Goal: Transaction & Acquisition: Subscribe to service/newsletter

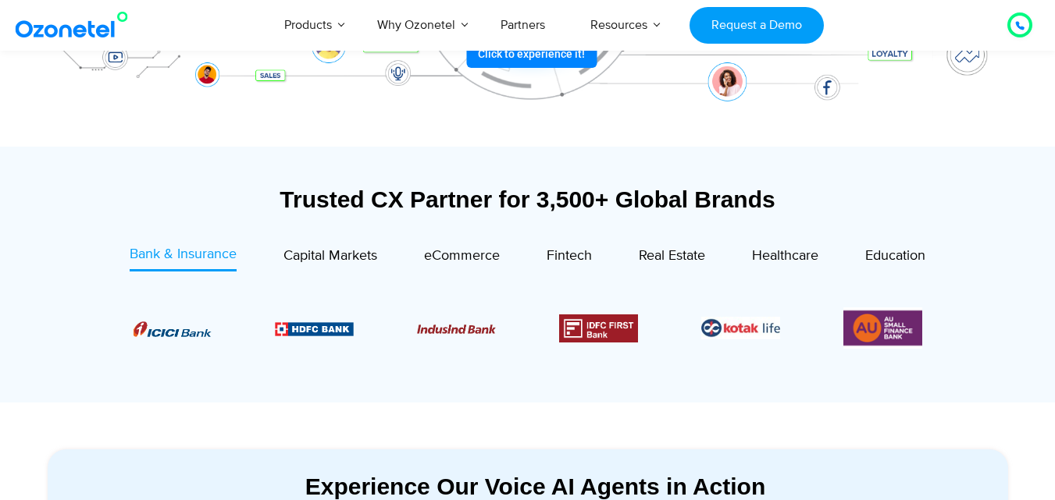
scroll to position [546, 0]
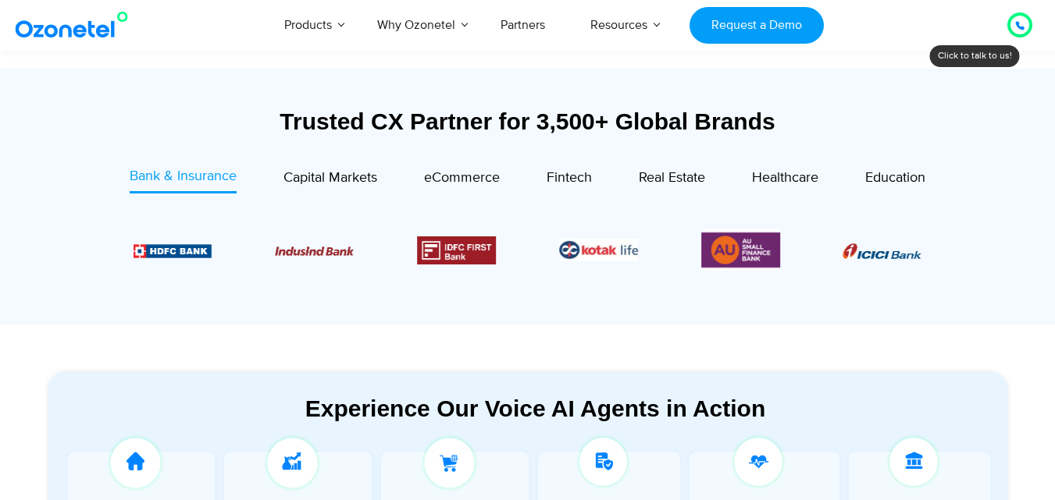
click at [826, 253] on div "Image Carousel" at bounding box center [528, 250] width 789 height 41
click at [753, 260] on img "6 / 6" at bounding box center [740, 250] width 79 height 41
click at [653, 247] on div "Image Carousel" at bounding box center [528, 250] width 789 height 41
drag, startPoint x: 545, startPoint y: 251, endPoint x: 459, endPoint y: 261, distance: 86.4
click at [519, 257] on div "Image Carousel" at bounding box center [528, 250] width 789 height 41
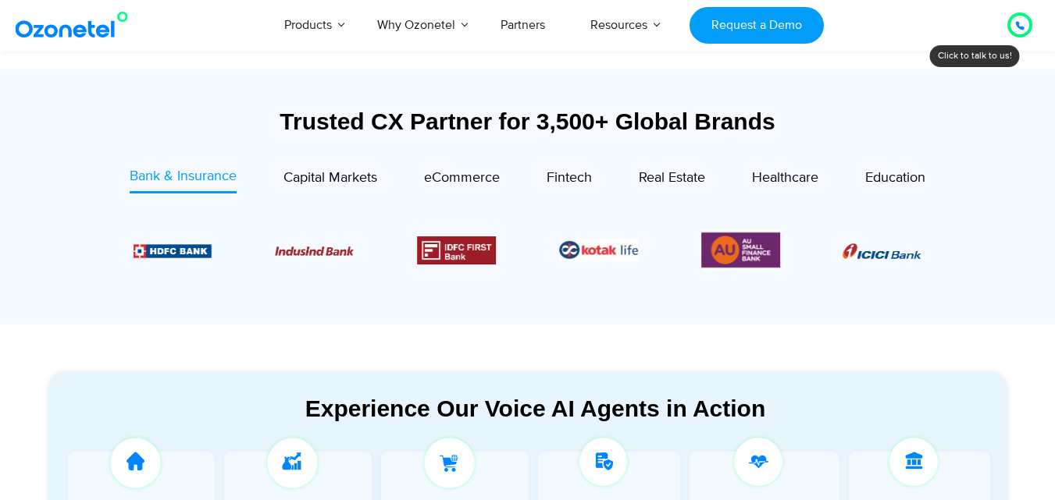
drag, startPoint x: 376, startPoint y: 261, endPoint x: 273, endPoint y: 255, distance: 102.4
click at [354, 264] on div "Image Carousel" at bounding box center [528, 250] width 789 height 41
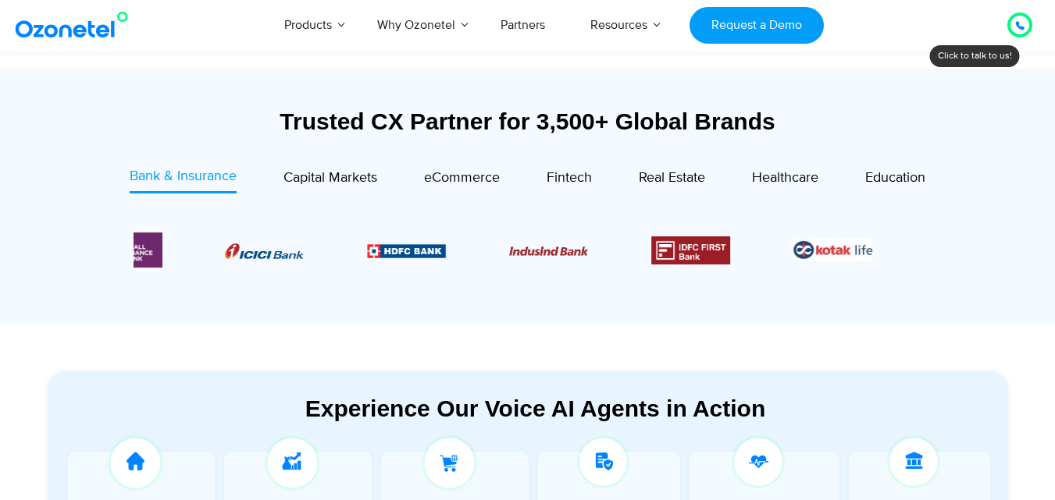
click at [820, 240] on div "Image Carousel" at bounding box center [528, 250] width 789 height 41
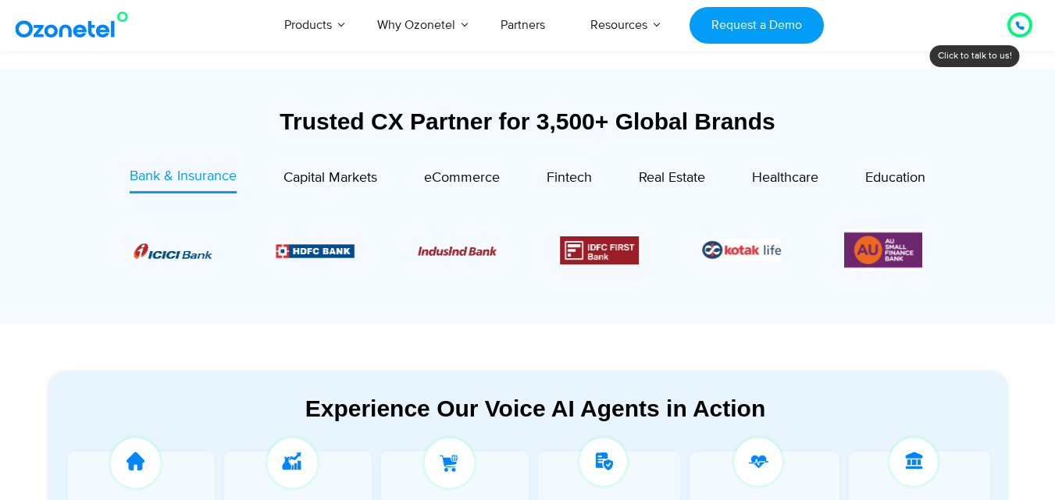
drag, startPoint x: 383, startPoint y: 244, endPoint x: 665, endPoint y: 224, distance: 282.6
click at [796, 247] on div "Image Carousel" at bounding box center [528, 250] width 789 height 41
drag, startPoint x: 415, startPoint y: 254, endPoint x: 584, endPoint y: 247, distance: 169.6
click at [583, 248] on div "Image Carousel" at bounding box center [528, 250] width 789 height 41
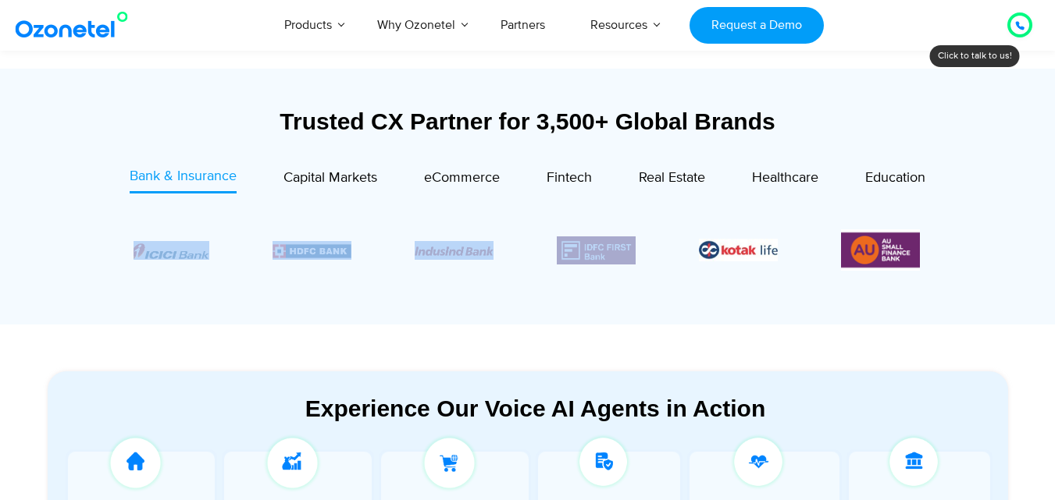
click at [557, 244] on img "4 / 6" at bounding box center [596, 251] width 79 height 28
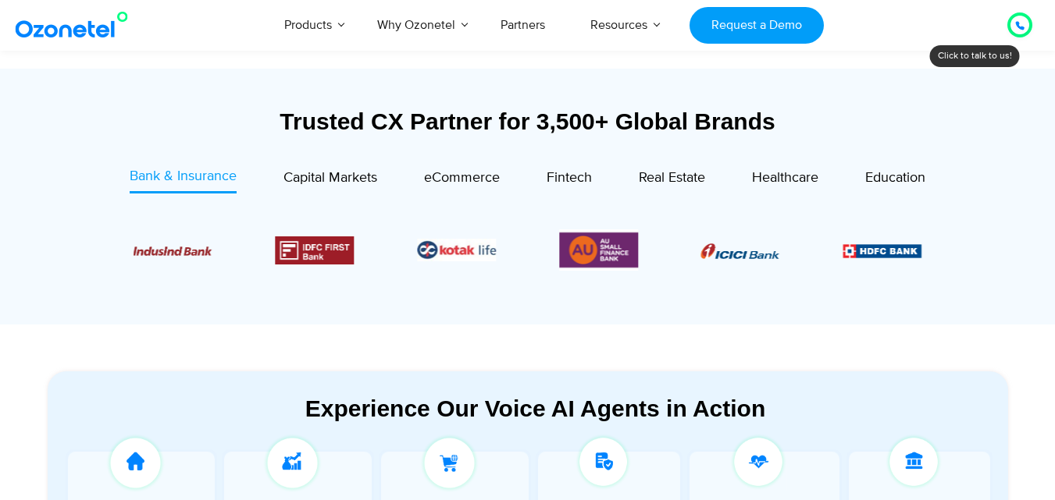
drag, startPoint x: 518, startPoint y: 233, endPoint x: 285, endPoint y: 234, distance: 233.4
click at [322, 236] on div "Image Carousel" at bounding box center [528, 250] width 789 height 41
click at [363, 176] on span "Capital Markets" at bounding box center [330, 177] width 94 height 17
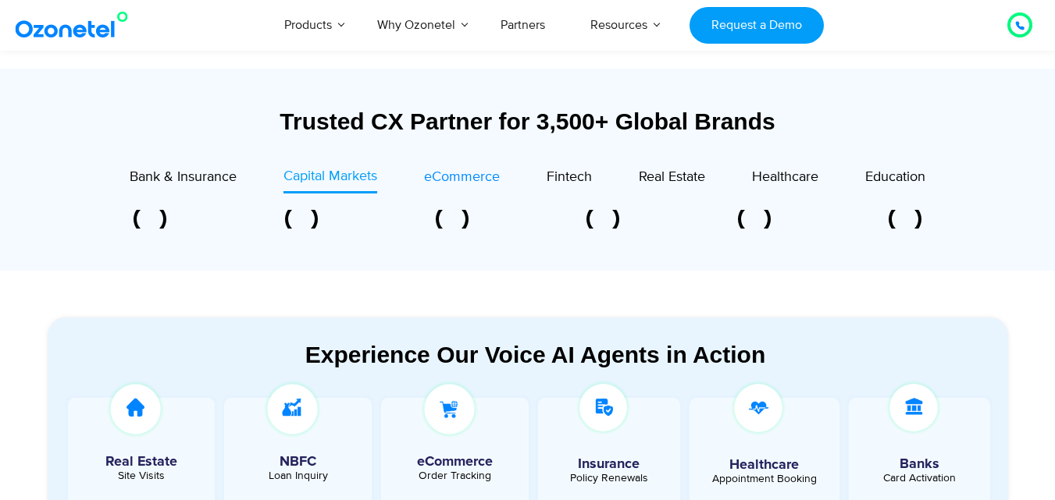
click at [448, 178] on span "eCommerce" at bounding box center [462, 177] width 76 height 17
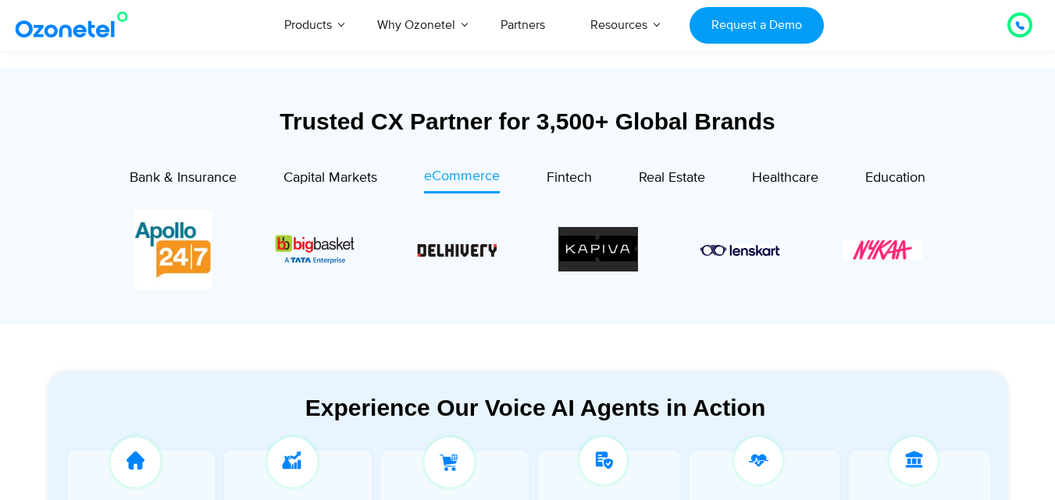
drag, startPoint x: 491, startPoint y: 248, endPoint x: 276, endPoint y: 224, distance: 216.1
click at [332, 246] on div "Image Carousel" at bounding box center [528, 250] width 789 height 80
drag, startPoint x: 726, startPoint y: 245, endPoint x: 623, endPoint y: 244, distance: 103.1
click at [623, 244] on div "Image Carousel" at bounding box center [528, 250] width 789 height 80
drag, startPoint x: 703, startPoint y: 240, endPoint x: 674, endPoint y: 234, distance: 30.2
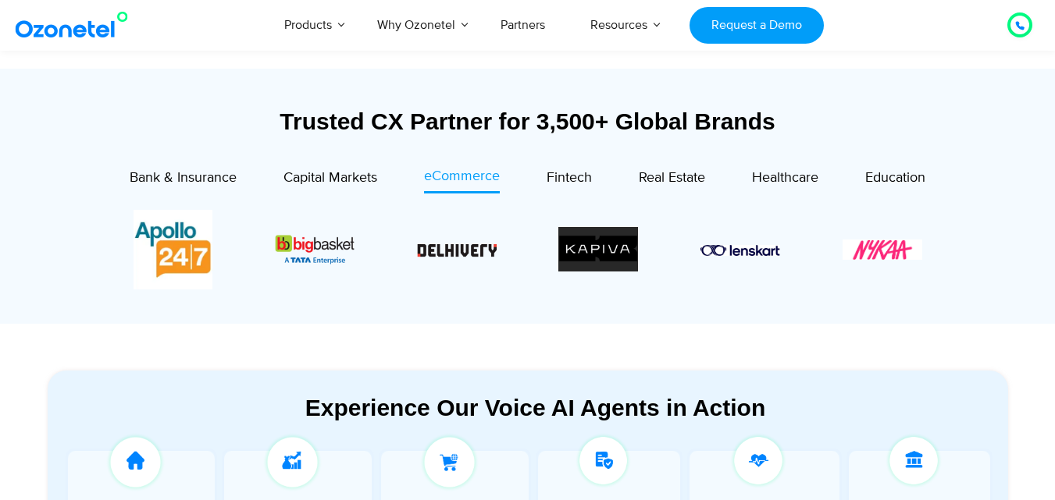
click at [688, 235] on div "Image Carousel" at bounding box center [528, 250] width 789 height 80
drag, startPoint x: 453, startPoint y: 239, endPoint x: 561, endPoint y: 272, distance: 113.6
click at [561, 272] on div "Image Carousel" at bounding box center [528, 250] width 789 height 80
drag, startPoint x: 473, startPoint y: 255, endPoint x: 597, endPoint y: 269, distance: 124.9
click at [583, 269] on div "Image Carousel" at bounding box center [528, 250] width 789 height 80
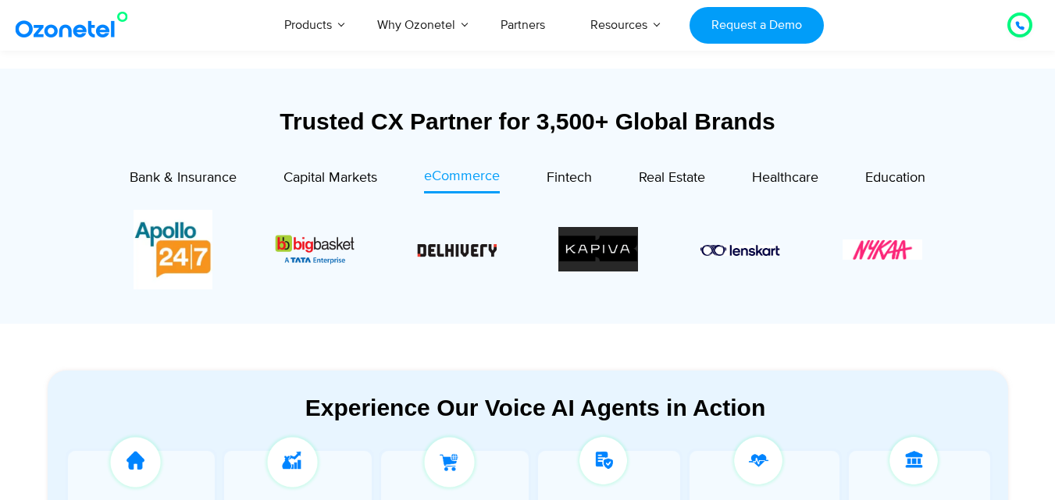
drag, startPoint x: 549, startPoint y: 244, endPoint x: 505, endPoint y: 244, distance: 43.7
click at [524, 244] on div "Image Carousel" at bounding box center [528, 250] width 789 height 80
drag, startPoint x: 172, startPoint y: 250, endPoint x: 333, endPoint y: 242, distance: 161.0
click at [297, 250] on div "Image Carousel" at bounding box center [528, 250] width 789 height 80
drag, startPoint x: 335, startPoint y: 240, endPoint x: 304, endPoint y: 237, distance: 30.7
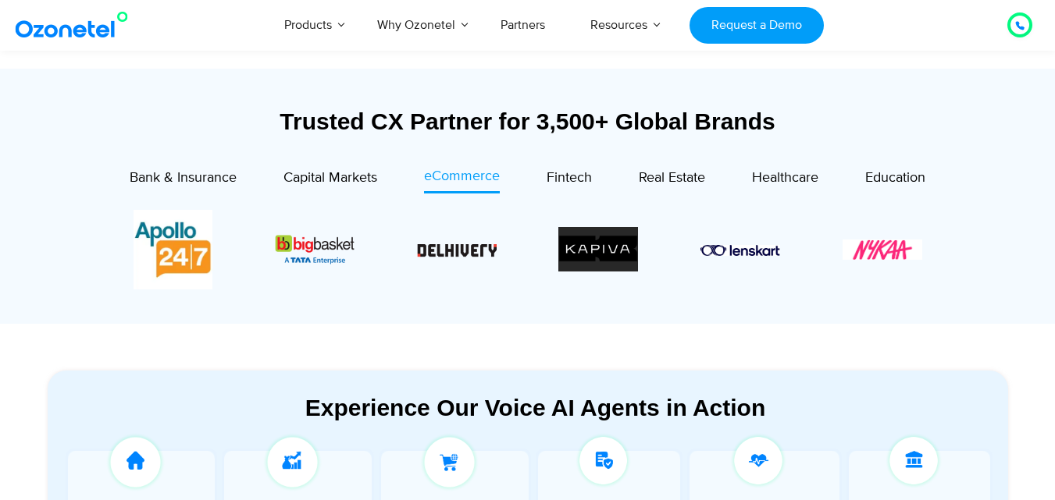
click at [304, 237] on div "Image Carousel" at bounding box center [528, 250] width 789 height 80
click at [504, 244] on div "Image Carousel" at bounding box center [528, 250] width 789 height 80
drag, startPoint x: 662, startPoint y: 239, endPoint x: 567, endPoint y: 244, distance: 95.4
click at [579, 244] on div "Image Carousel" at bounding box center [528, 250] width 789 height 80
click at [641, 242] on div "Image Carousel" at bounding box center [528, 250] width 789 height 80
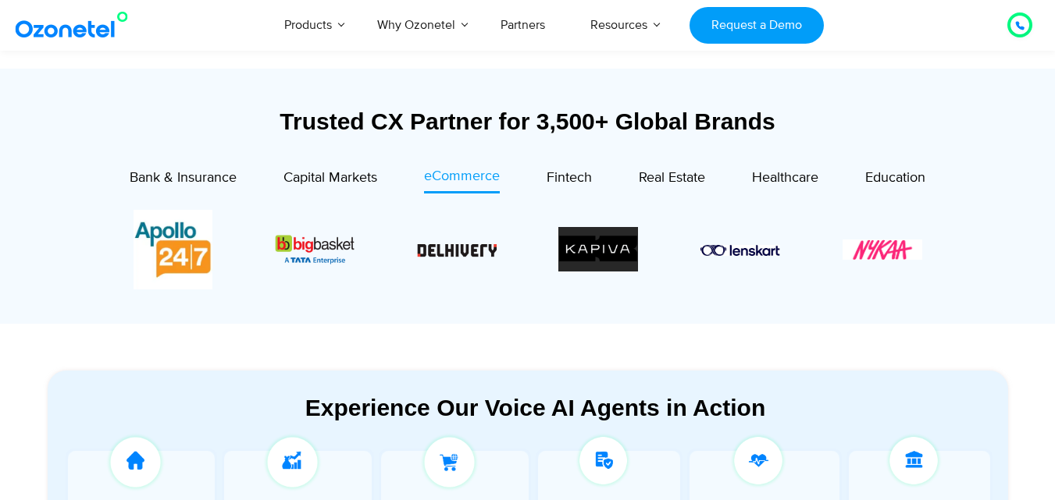
drag, startPoint x: 618, startPoint y: 238, endPoint x: 476, endPoint y: 255, distance: 142.3
click at [476, 255] on div "Image Carousel" at bounding box center [528, 250] width 789 height 80
drag, startPoint x: 742, startPoint y: 254, endPoint x: 643, endPoint y: 250, distance: 99.2
click at [639, 251] on div "Image Carousel" at bounding box center [528, 250] width 789 height 80
drag, startPoint x: 475, startPoint y: 244, endPoint x: 531, endPoint y: 240, distance: 55.6
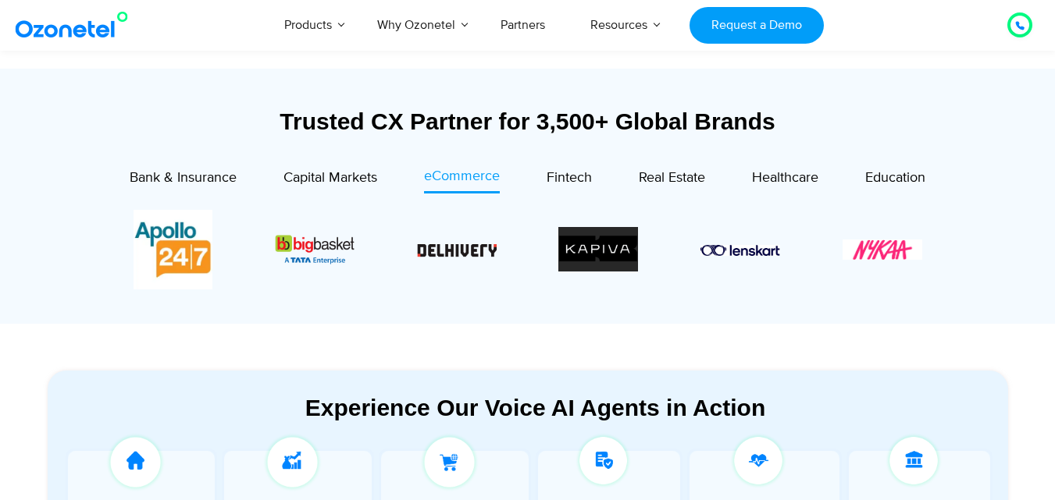
click at [531, 240] on div "Image Carousel" at bounding box center [528, 250] width 789 height 80
drag, startPoint x: 668, startPoint y: 249, endPoint x: 522, endPoint y: 226, distance: 147.1
click at [525, 226] on div "Image Carousel" at bounding box center [528, 250] width 789 height 80
drag, startPoint x: 446, startPoint y: 250, endPoint x: 543, endPoint y: 238, distance: 97.5
click at [493, 255] on div "Image Carousel" at bounding box center [528, 250] width 789 height 80
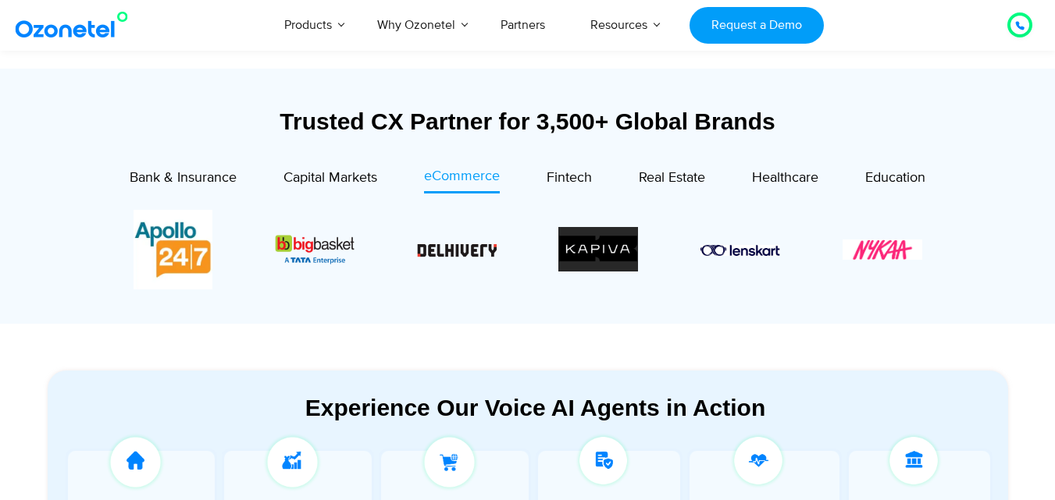
drag, startPoint x: 715, startPoint y: 245, endPoint x: 663, endPoint y: 249, distance: 52.5
click at [692, 248] on div "Image Carousel" at bounding box center [528, 250] width 789 height 80
drag, startPoint x: 779, startPoint y: 250, endPoint x: 663, endPoint y: 233, distance: 117.5
click at [678, 239] on div "Image Carousel" at bounding box center [528, 250] width 789 height 80
drag, startPoint x: 376, startPoint y: 247, endPoint x: 486, endPoint y: 265, distance: 110.8
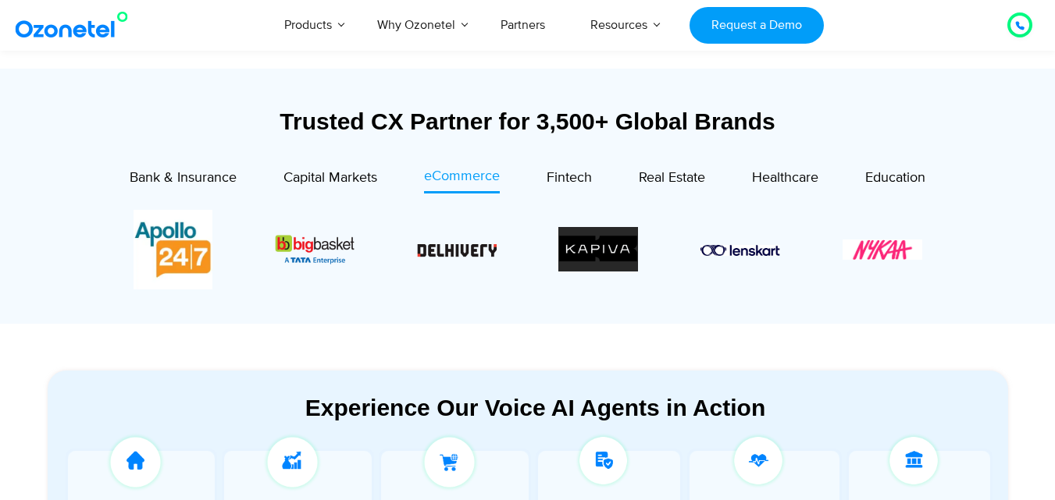
click at [507, 269] on div "Image Carousel" at bounding box center [528, 250] width 789 height 80
click at [290, 258] on div "Image Carousel" at bounding box center [528, 250] width 789 height 80
click at [568, 177] on span "Fintech" at bounding box center [568, 177] width 45 height 17
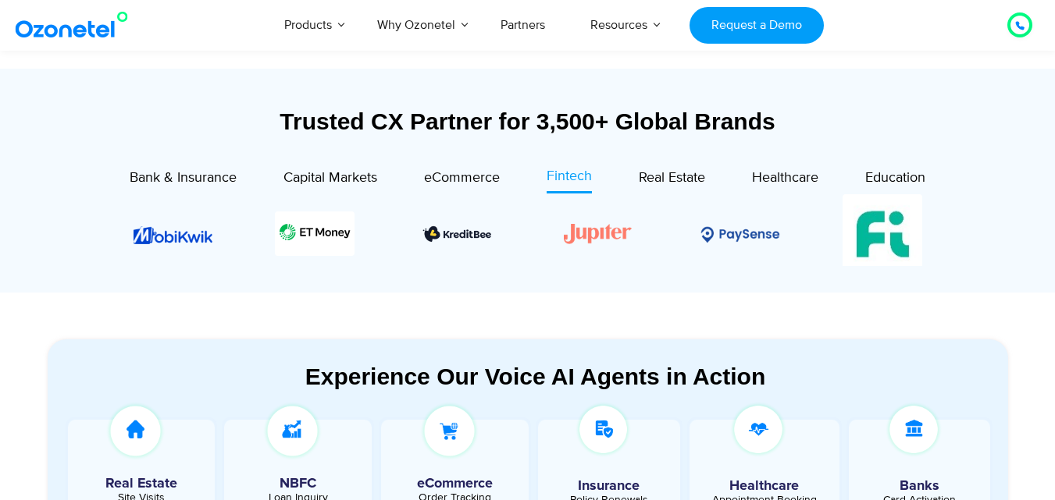
drag, startPoint x: 540, startPoint y: 234, endPoint x: 397, endPoint y: 237, distance: 142.9
click at [397, 237] on div "Image Carousel" at bounding box center [528, 234] width 789 height 80
drag, startPoint x: 643, startPoint y: 226, endPoint x: 526, endPoint y: 229, distance: 117.1
click at [547, 229] on div "Image Carousel" at bounding box center [528, 234] width 789 height 80
drag, startPoint x: 681, startPoint y: 243, endPoint x: 627, endPoint y: 240, distance: 54.0
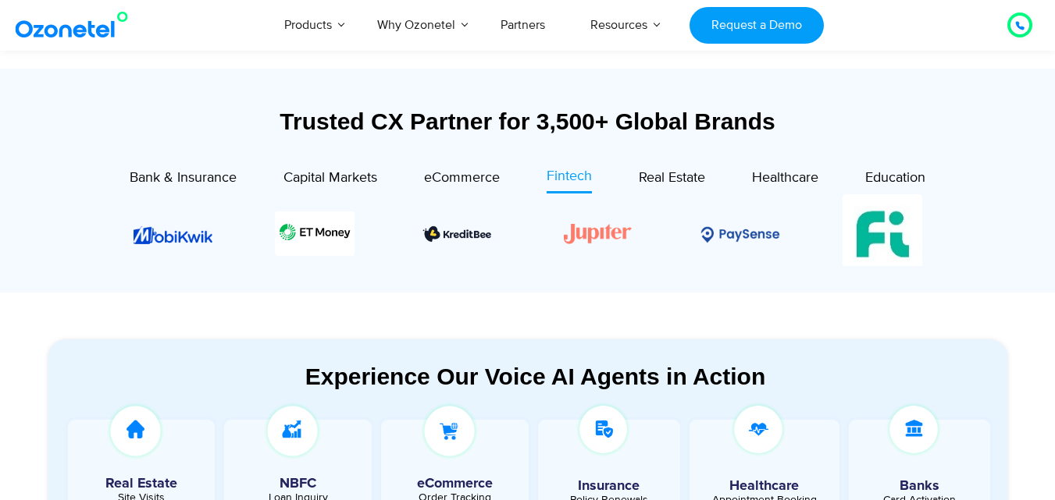
click at [659, 243] on div "Image Carousel" at bounding box center [528, 234] width 789 height 80
click at [656, 173] on span "Real Estate" at bounding box center [672, 177] width 66 height 17
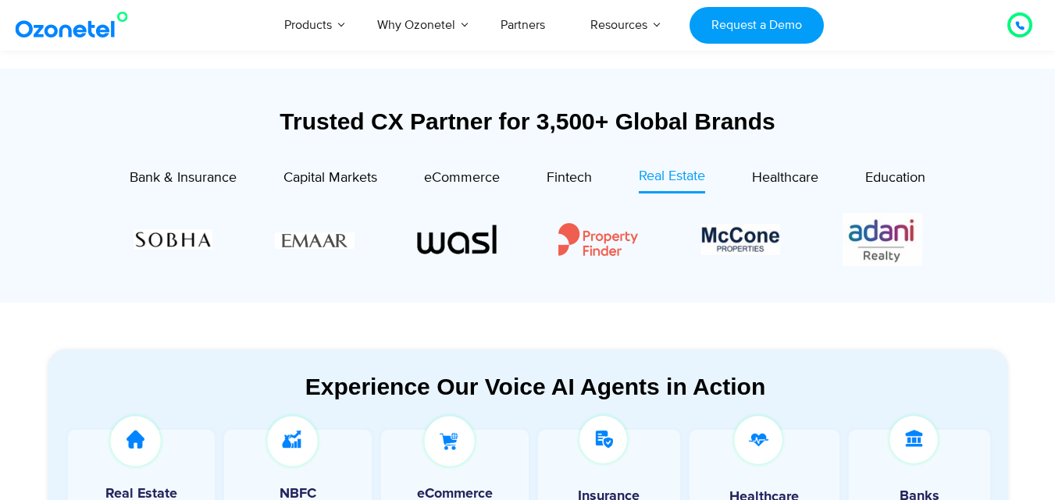
drag, startPoint x: 677, startPoint y: 227, endPoint x: 575, endPoint y: 232, distance: 102.4
click at [583, 234] on div "Image Carousel" at bounding box center [528, 239] width 789 height 59
drag, startPoint x: 677, startPoint y: 255, endPoint x: 557, endPoint y: 236, distance: 120.9
click at [565, 238] on div "Image Carousel" at bounding box center [528, 239] width 789 height 59
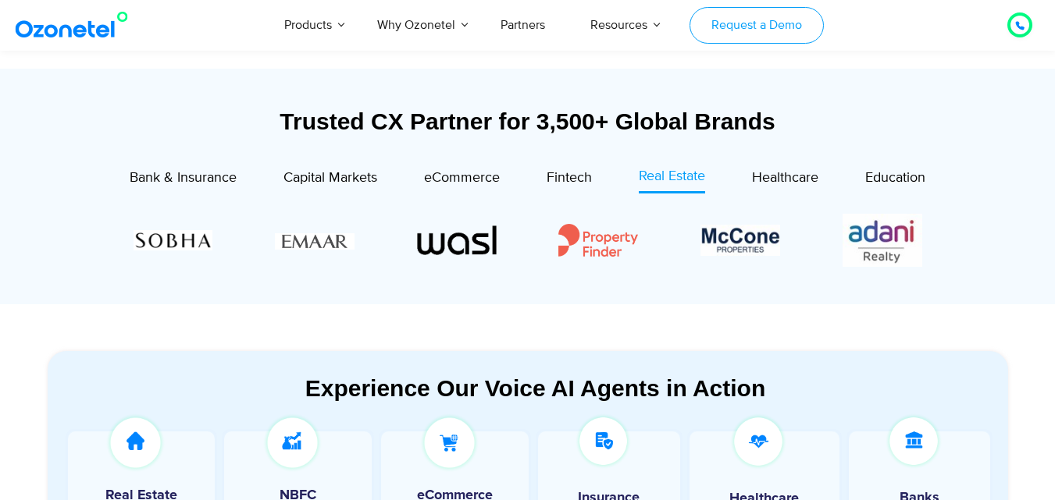
click at [771, 23] on link "Request a Demo" at bounding box center [756, 25] width 134 height 37
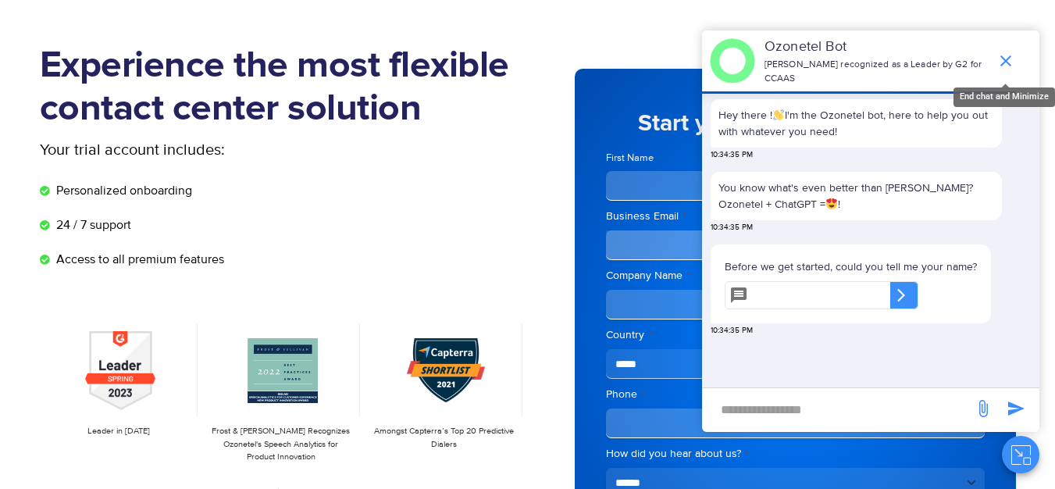
click at [1009, 59] on icon "end chat or minimize" at bounding box center [1005, 60] width 11 height 11
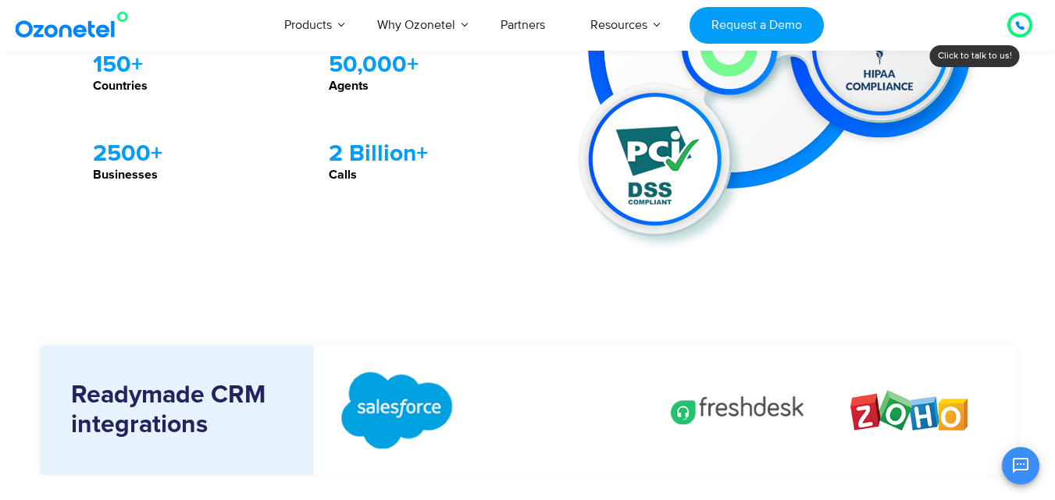
scroll to position [2108, 0]
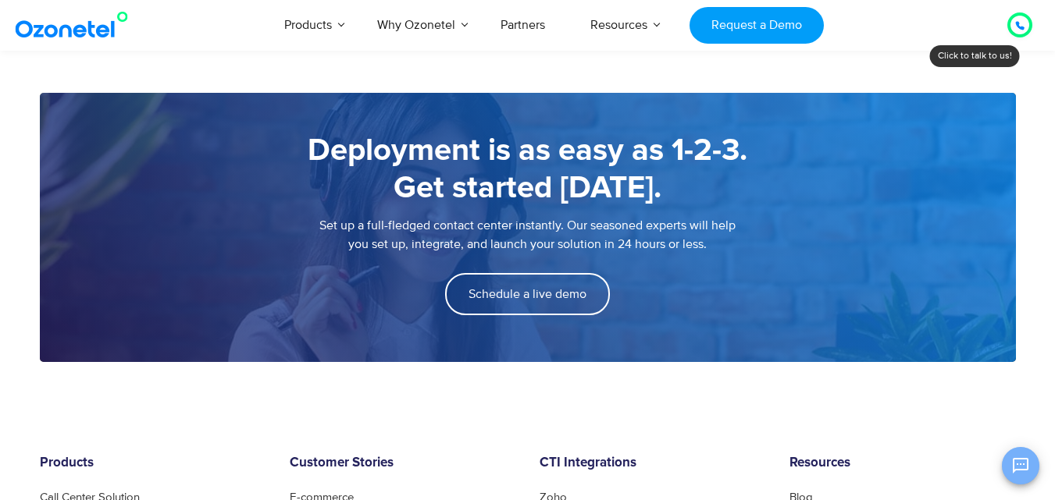
click at [1019, 463] on icon "Open chat" at bounding box center [1020, 466] width 19 height 19
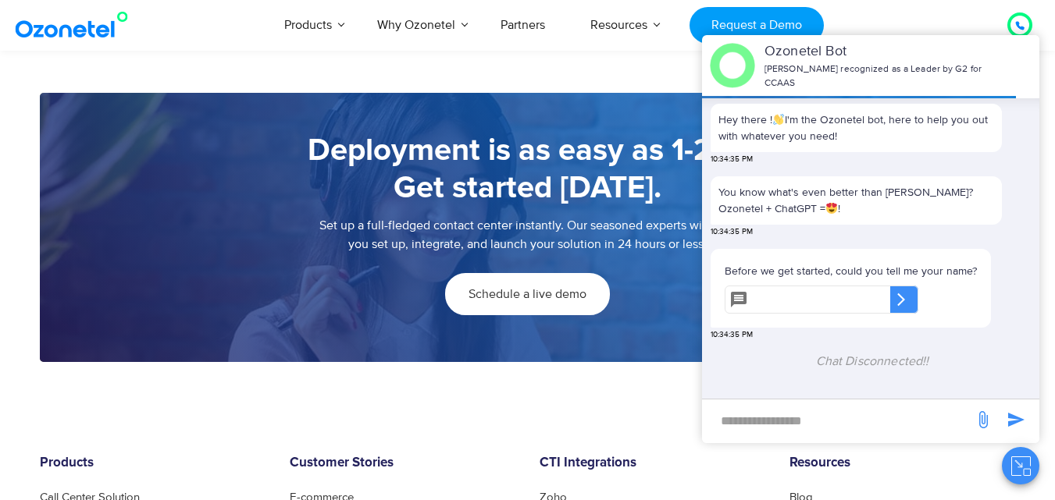
click at [572, 286] on link "Schedule a live demo" at bounding box center [527, 294] width 165 height 42
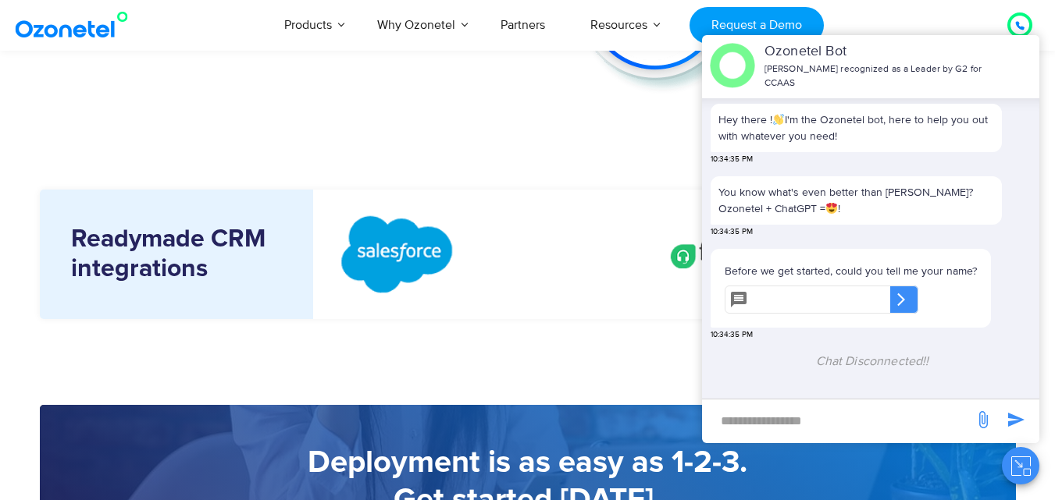
scroll to position [1718, 0]
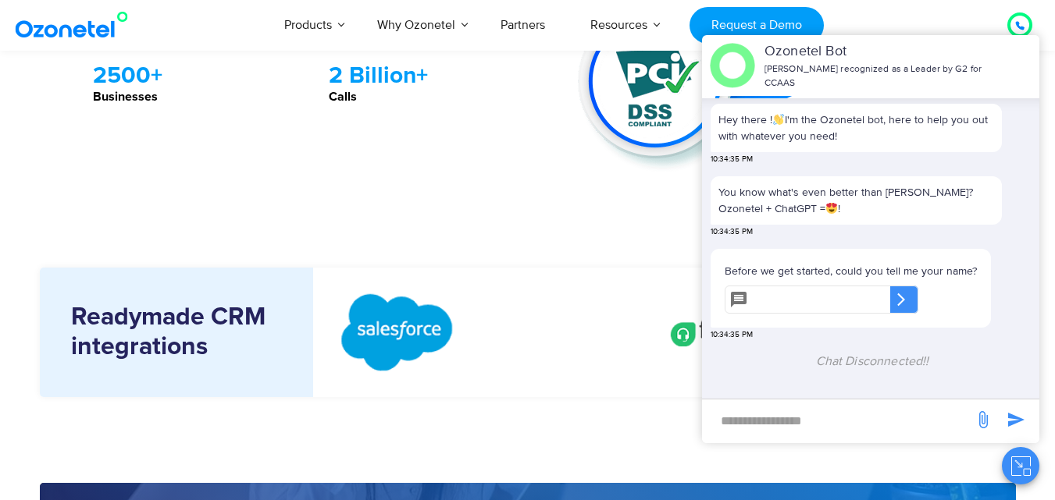
click at [1008, 461] on button "Close chat" at bounding box center [1020, 465] width 37 height 37
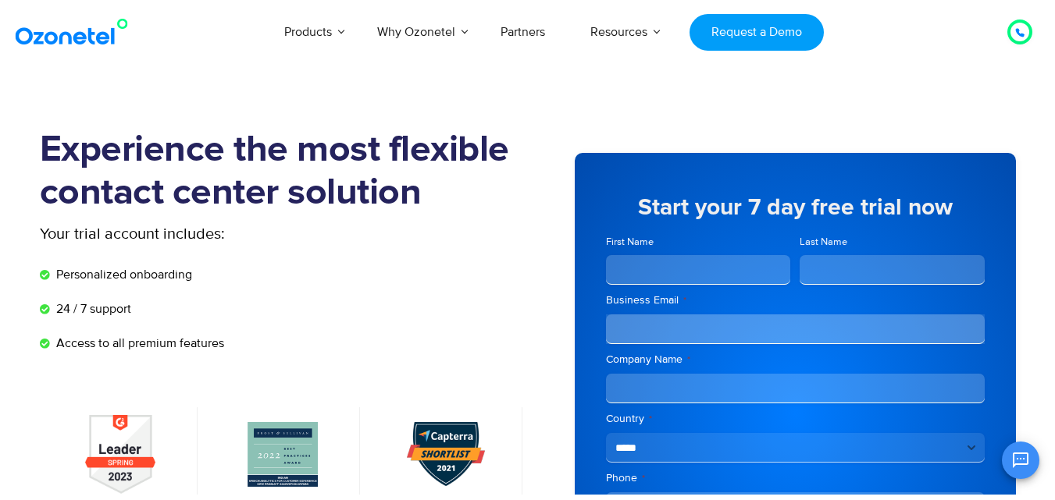
scroll to position [156, 0]
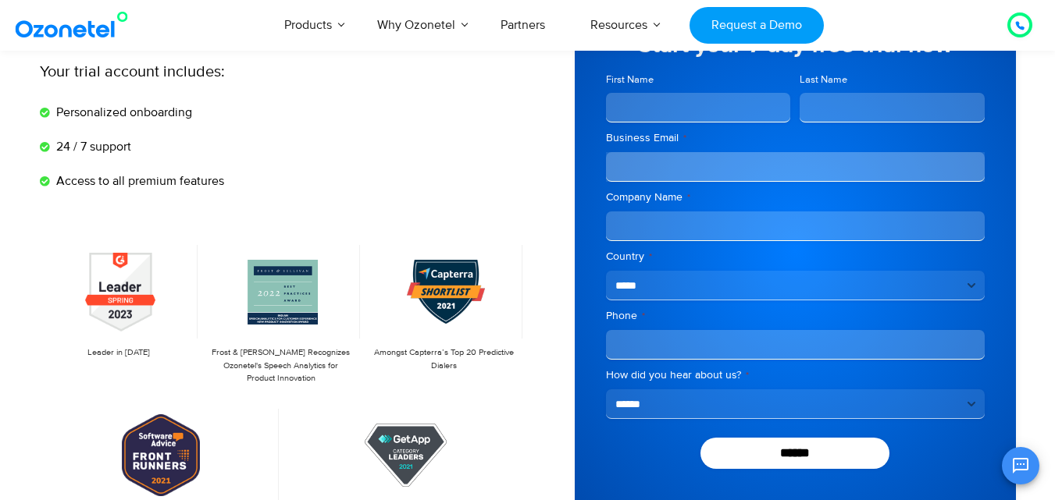
click at [641, 99] on input "First Name" at bounding box center [698, 108] width 185 height 30
click at [688, 112] on input "First Name" at bounding box center [698, 108] width 185 height 30
type input "**********"
click at [876, 102] on input "Last Name" at bounding box center [891, 108] width 185 height 30
type input "****"
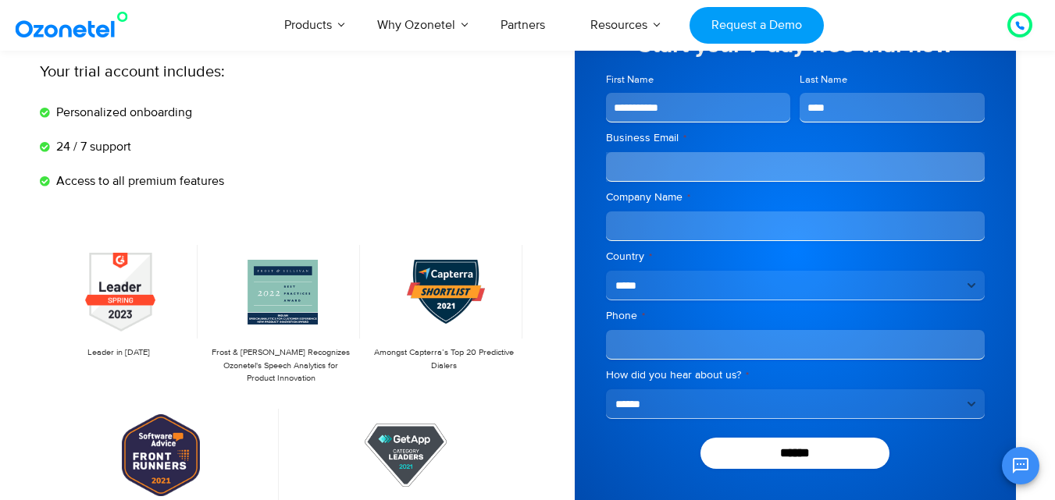
click at [648, 173] on input "Business Email *" at bounding box center [795, 167] width 379 height 30
type input "**********"
click at [632, 220] on input "Company Name *" at bounding box center [795, 227] width 379 height 30
type input "**********"
drag, startPoint x: 670, startPoint y: 292, endPoint x: 740, endPoint y: 325, distance: 77.5
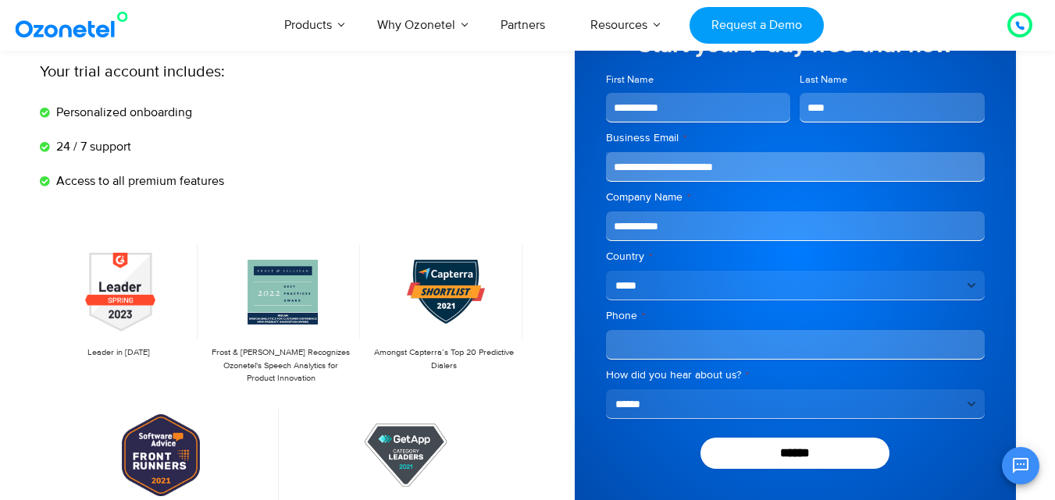
click at [670, 292] on select "**********" at bounding box center [795, 286] width 379 height 30
click at [593, 303] on div "**********" at bounding box center [795, 252] width 441 height 522
click at [670, 283] on select "**********" at bounding box center [795, 286] width 379 height 30
click at [588, 258] on div "**********" at bounding box center [795, 252] width 441 height 522
click at [653, 340] on input "Phone *" at bounding box center [795, 345] width 379 height 30
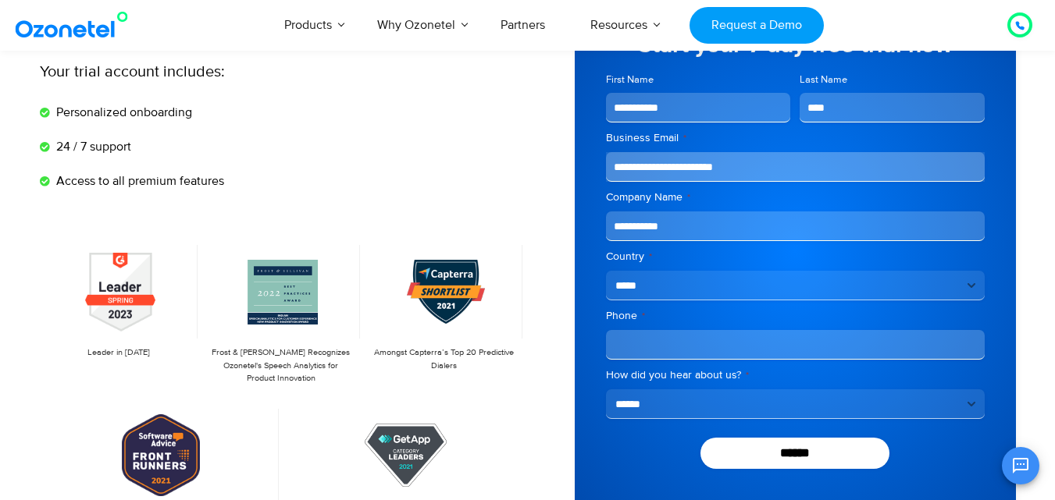
click at [663, 354] on input "Phone *" at bounding box center [795, 345] width 379 height 30
click at [661, 350] on input "***" at bounding box center [795, 345] width 379 height 30
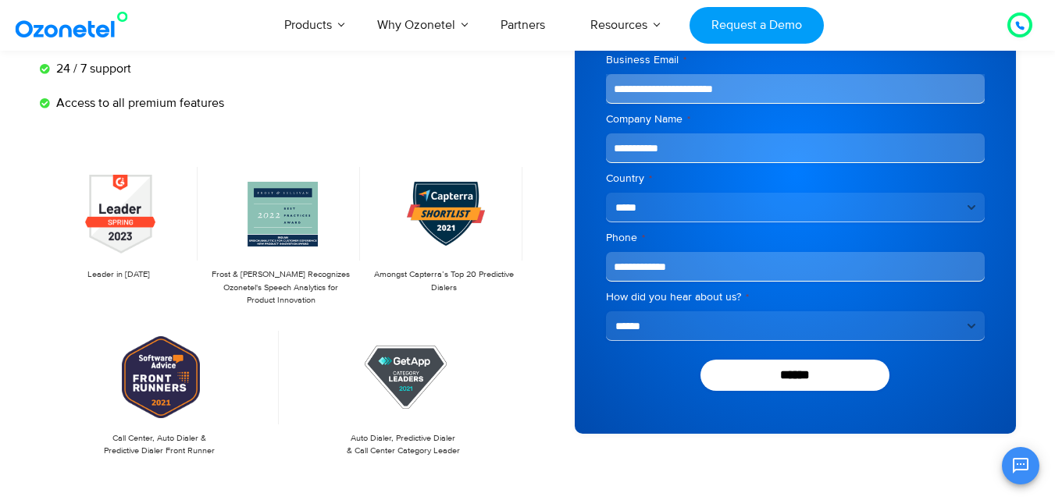
type input "**********"
click at [652, 336] on select "**********" at bounding box center [795, 327] width 379 height 30
select select "**********"
click at [606, 312] on select "**********" at bounding box center [795, 327] width 379 height 30
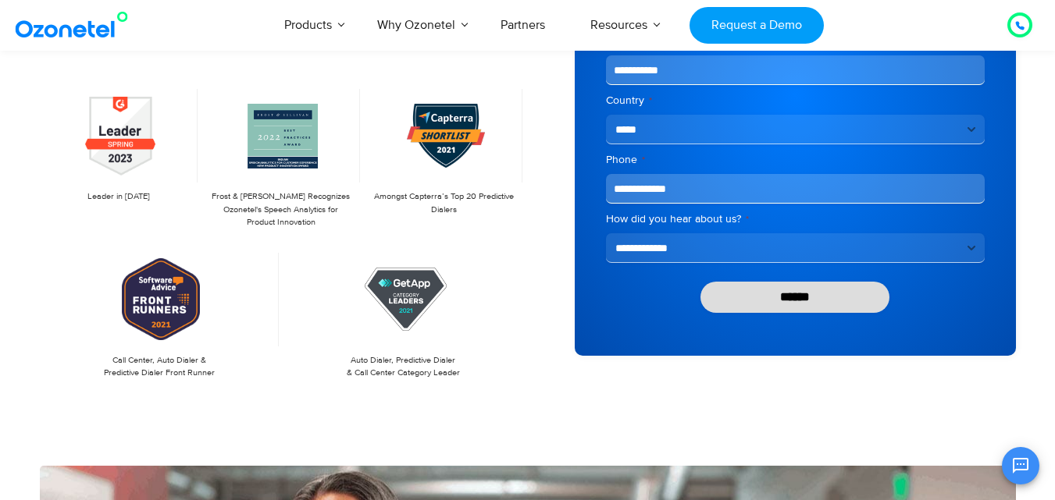
click at [782, 292] on input "******" at bounding box center [795, 297] width 190 height 31
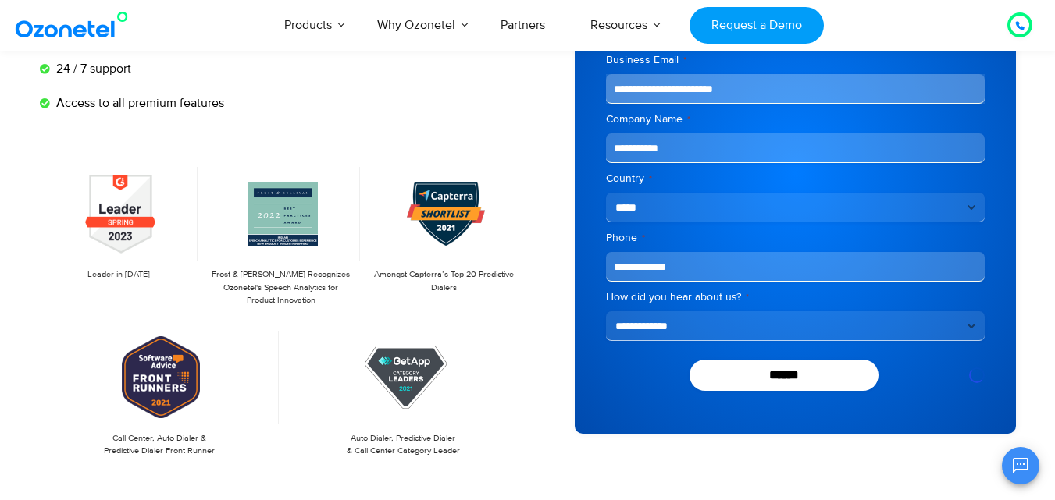
scroll to position [156, 0]
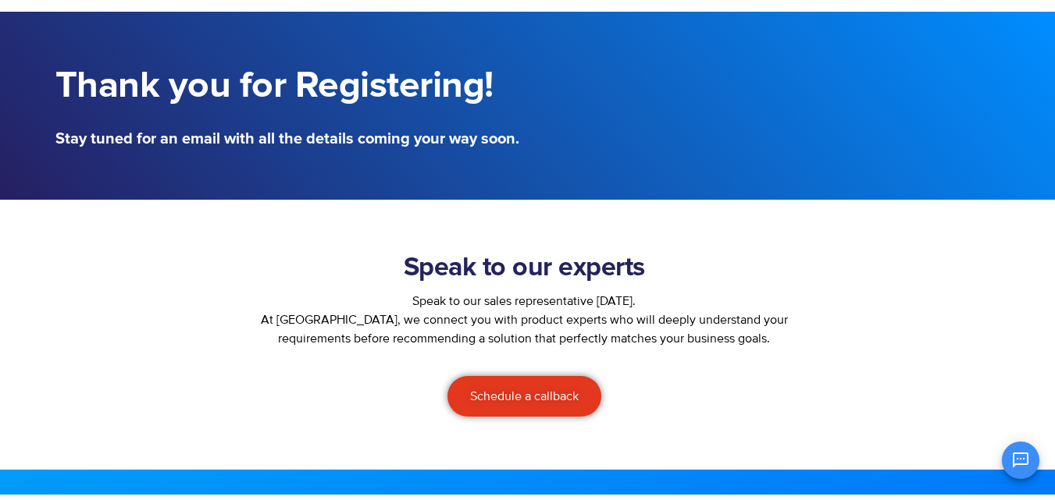
scroll to position [156, 0]
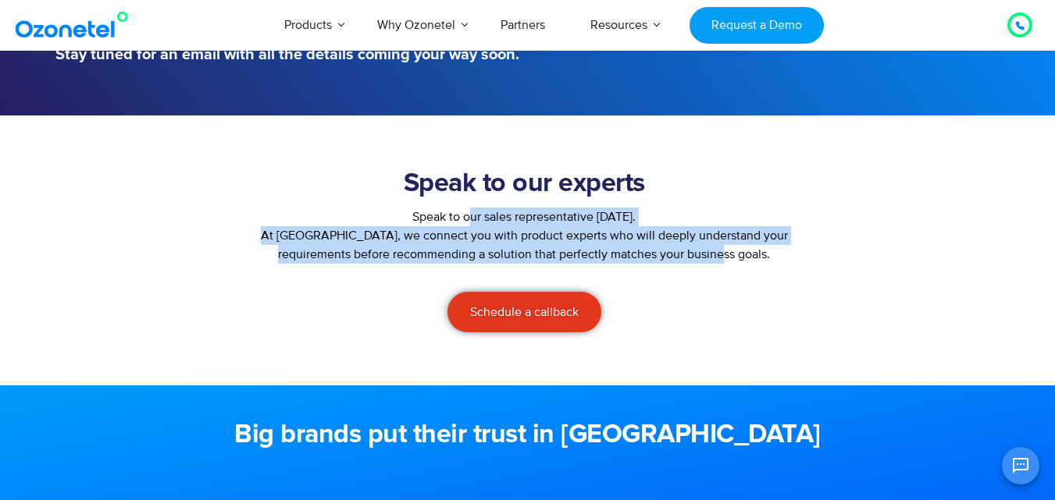
drag, startPoint x: 415, startPoint y: 228, endPoint x: 751, endPoint y: 269, distance: 338.2
click at [751, 269] on div "Speak to our experts Speak to our sales representative [DATE]. At [GEOGRAPHIC_D…" at bounding box center [525, 251] width 570 height 180
click at [751, 264] on p "At [GEOGRAPHIC_DATA], we connect you with product experts who will deeply under…" at bounding box center [524, 244] width 554 height 37
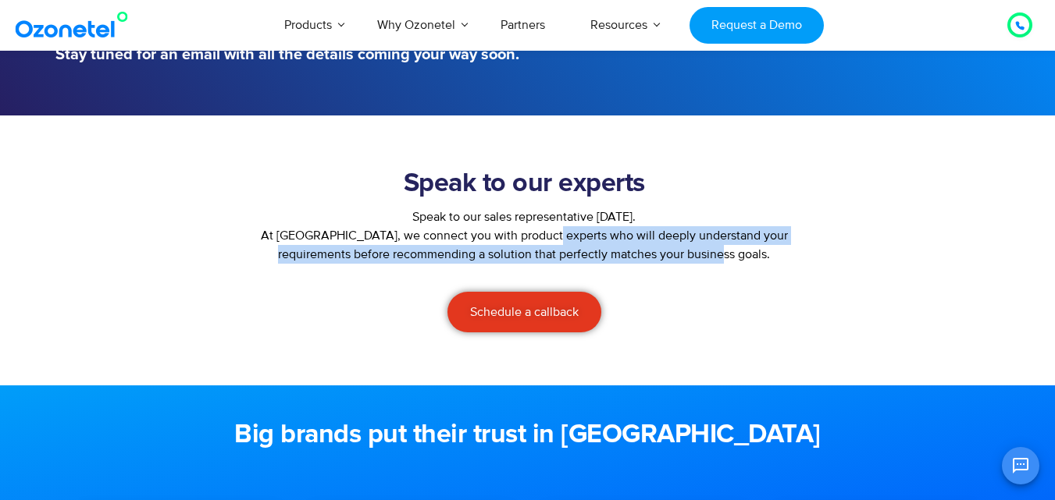
drag, startPoint x: 537, startPoint y: 251, endPoint x: 804, endPoint y: 266, distance: 267.5
click at [804, 266] on div "Speak to our experts Speak to our sales representative [DATE]. At [GEOGRAPHIC_D…" at bounding box center [525, 251] width 570 height 180
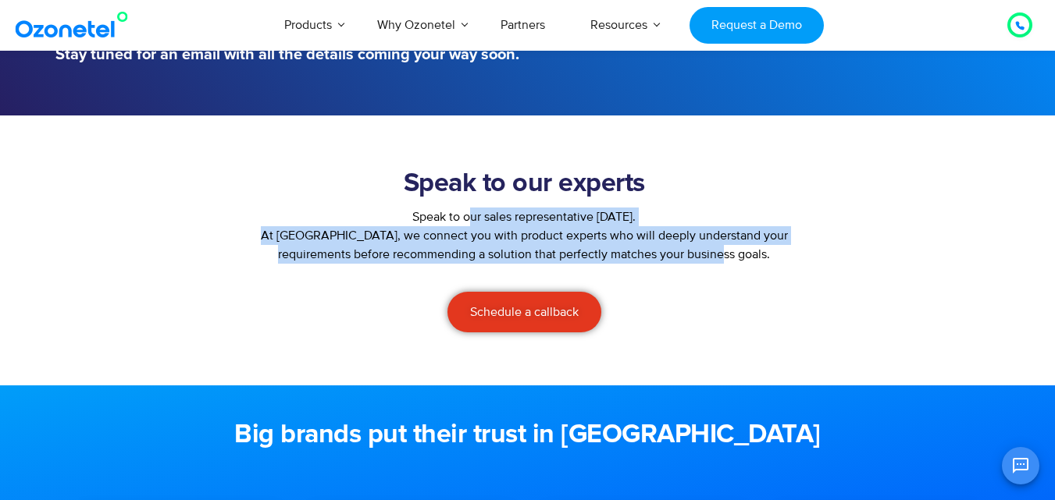
drag, startPoint x: 415, startPoint y: 230, endPoint x: 736, endPoint y: 269, distance: 323.3
click at [736, 269] on div "Speak to our experts Speak to our sales representative [DATE]. At [GEOGRAPHIC_D…" at bounding box center [525, 251] width 570 height 180
click at [736, 264] on p "At [GEOGRAPHIC_DATA], we connect you with product experts who will deeply under…" at bounding box center [524, 244] width 554 height 37
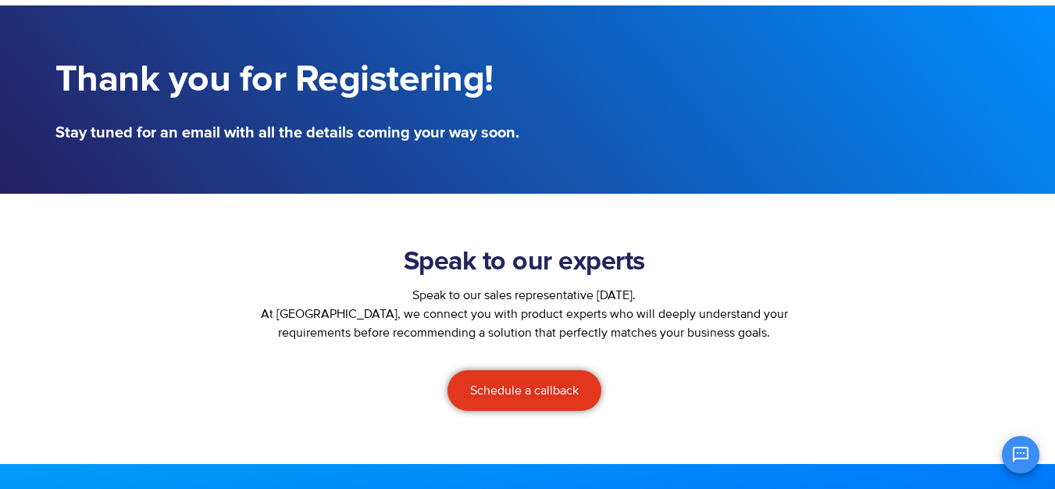
scroll to position [0, 0]
